Goal: Information Seeking & Learning: Learn about a topic

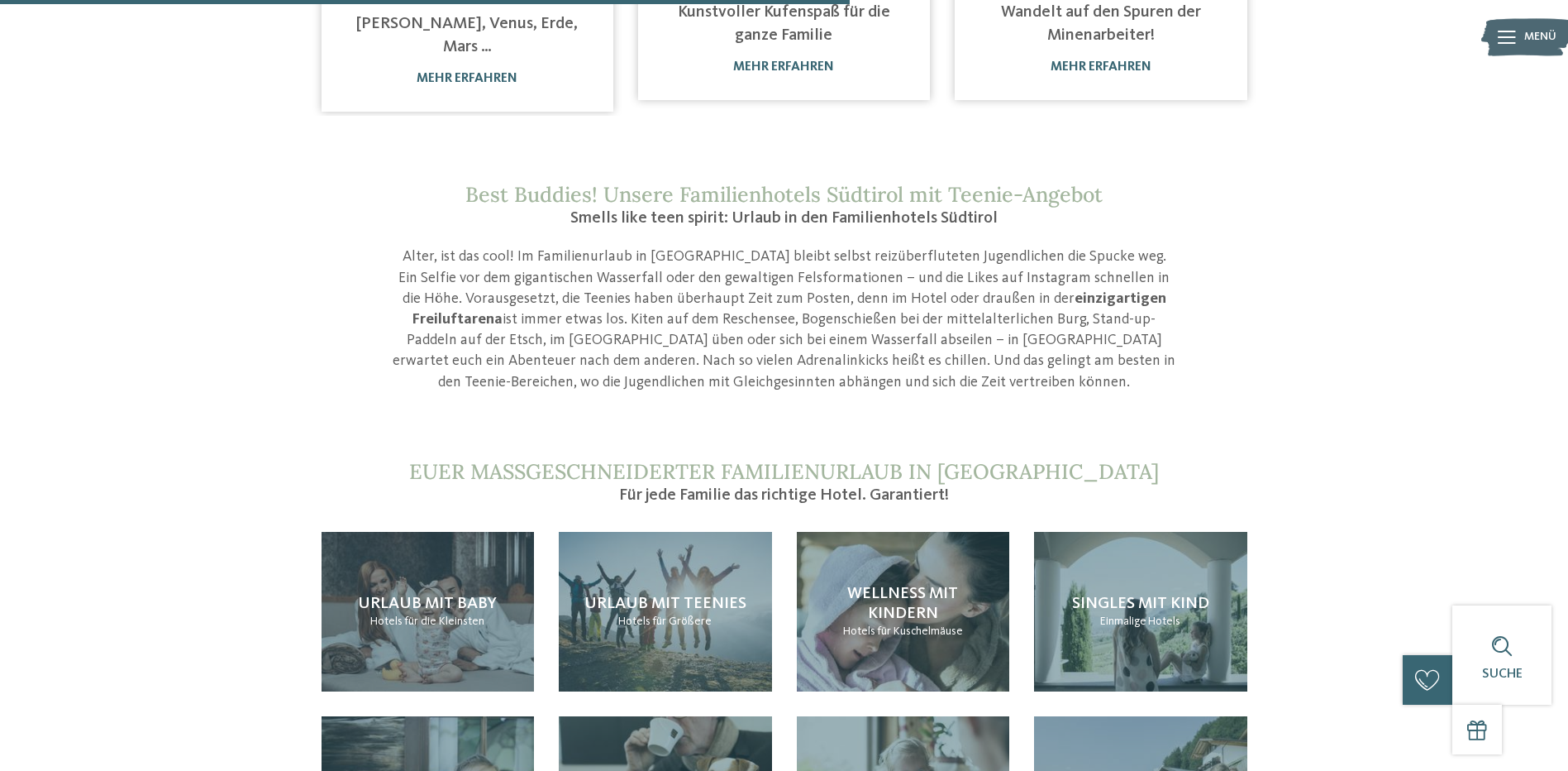
scroll to position [1544, 0]
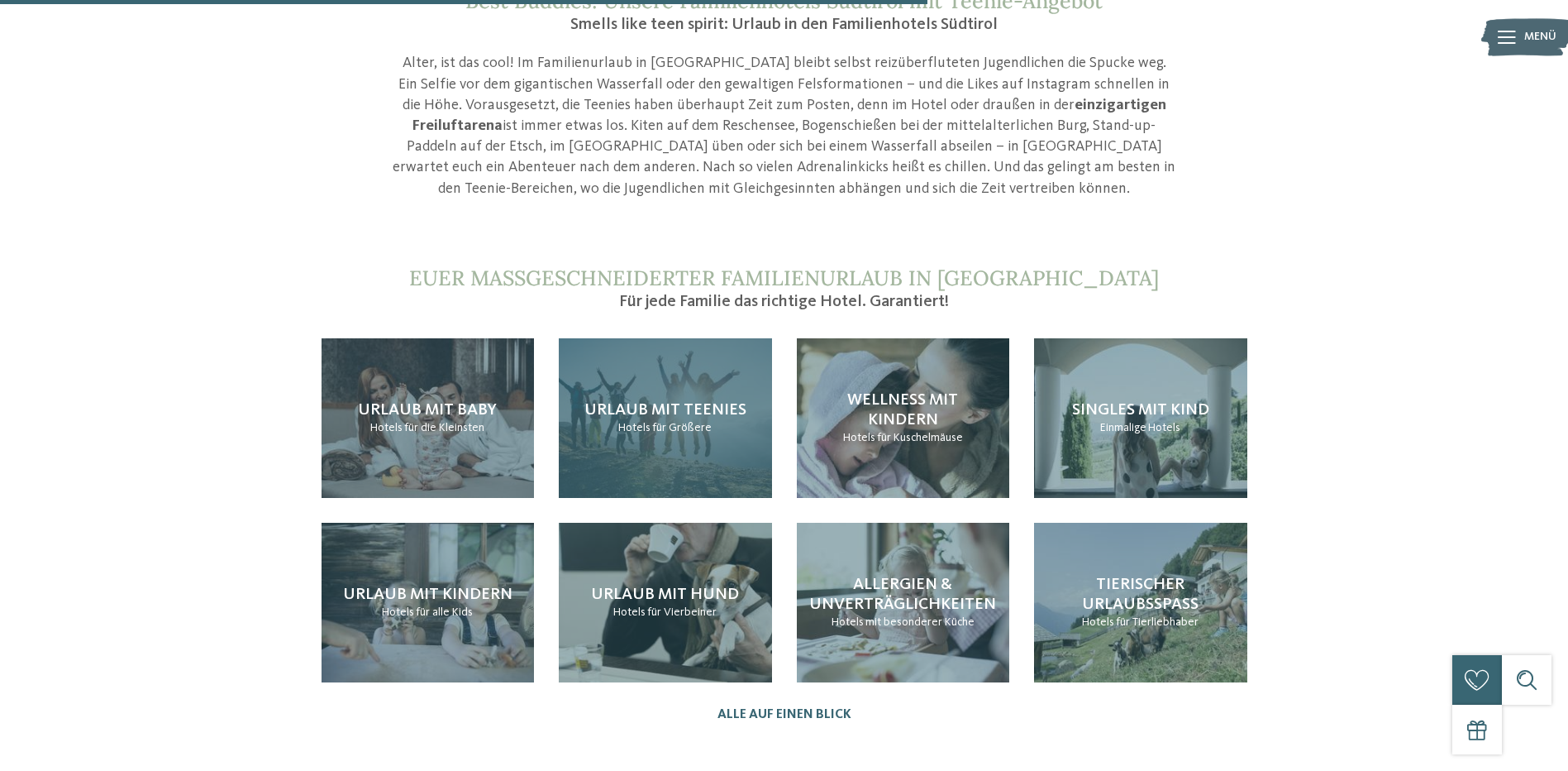
click at [681, 426] on div "Urlaub mit Teenies Hotels für Größere" at bounding box center [665, 418] width 213 height 159
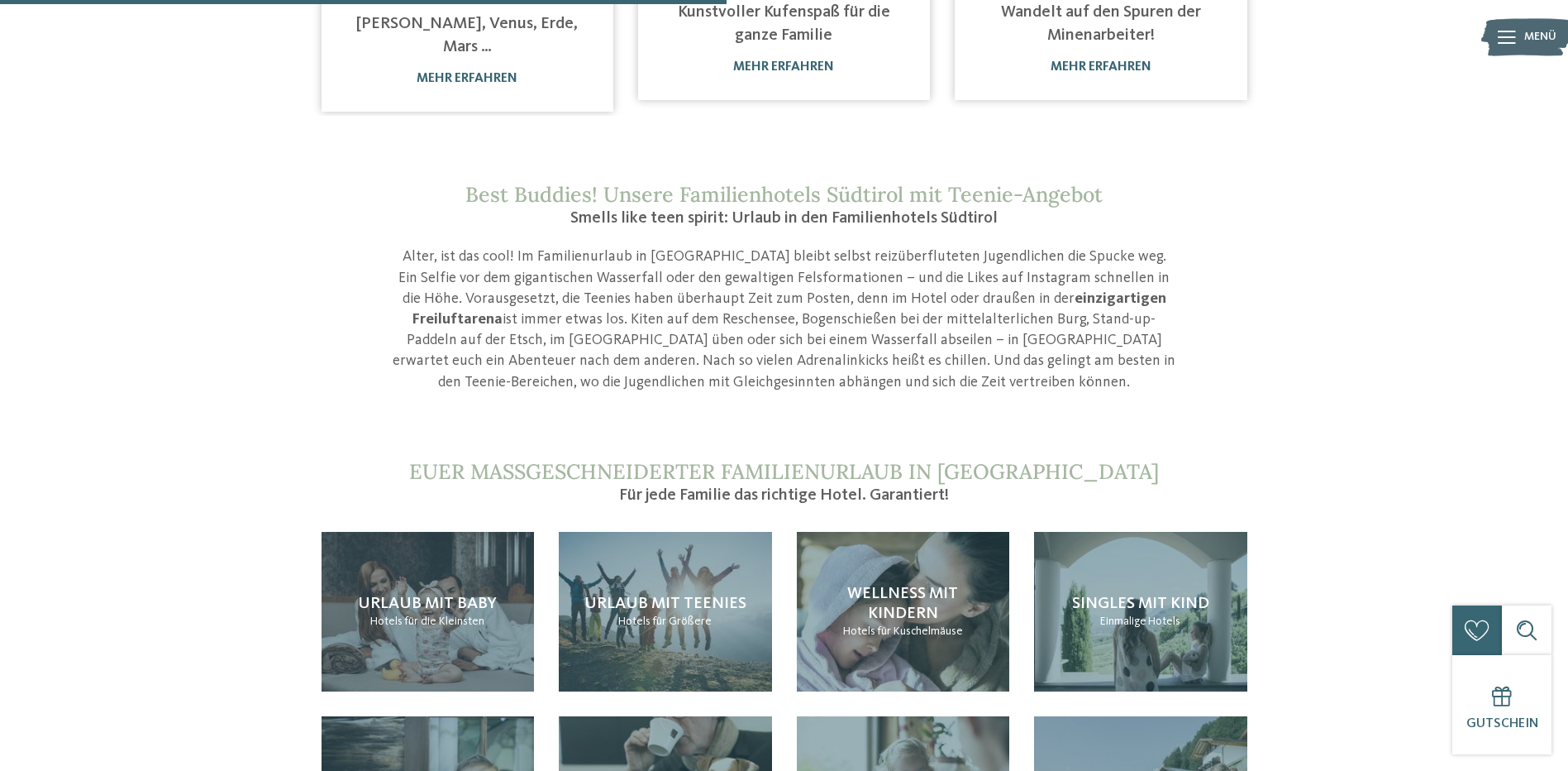
scroll to position [386, 0]
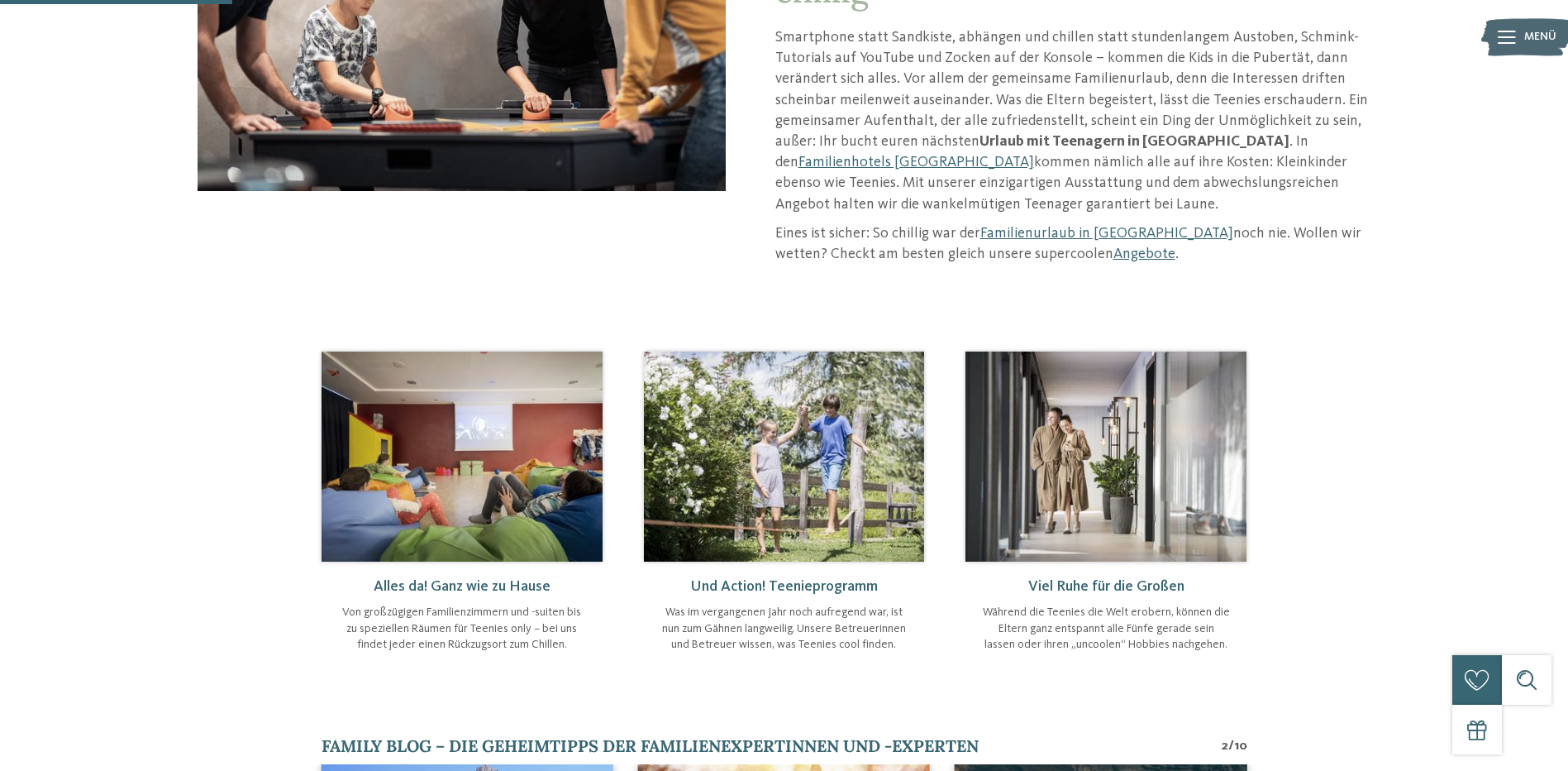
click at [1034, 155] on link "Familienhotels [GEOGRAPHIC_DATA]" at bounding box center [916, 162] width 235 height 15
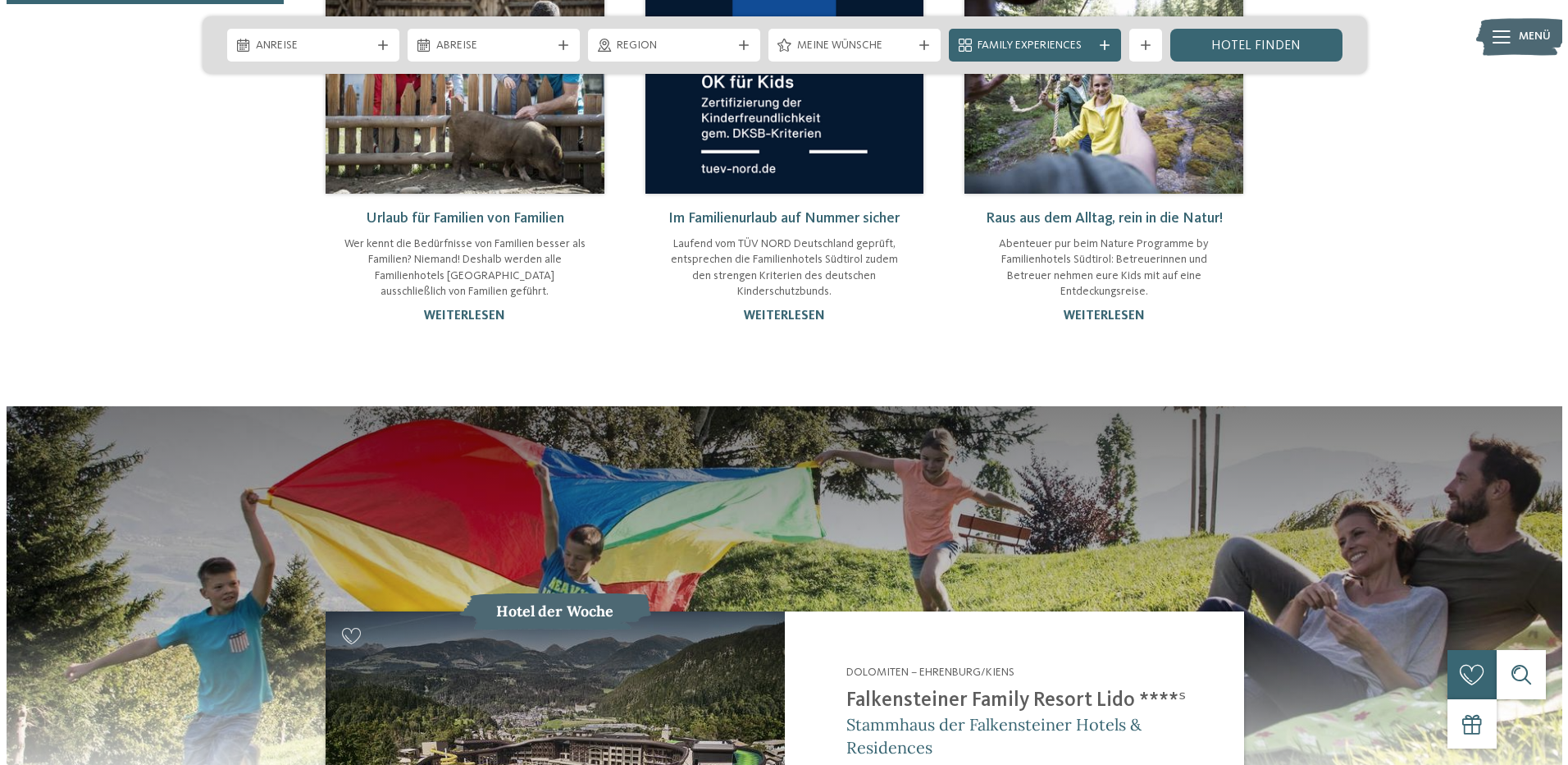
scroll to position [1532, 0]
